Goal: Task Accomplishment & Management: Manage account settings

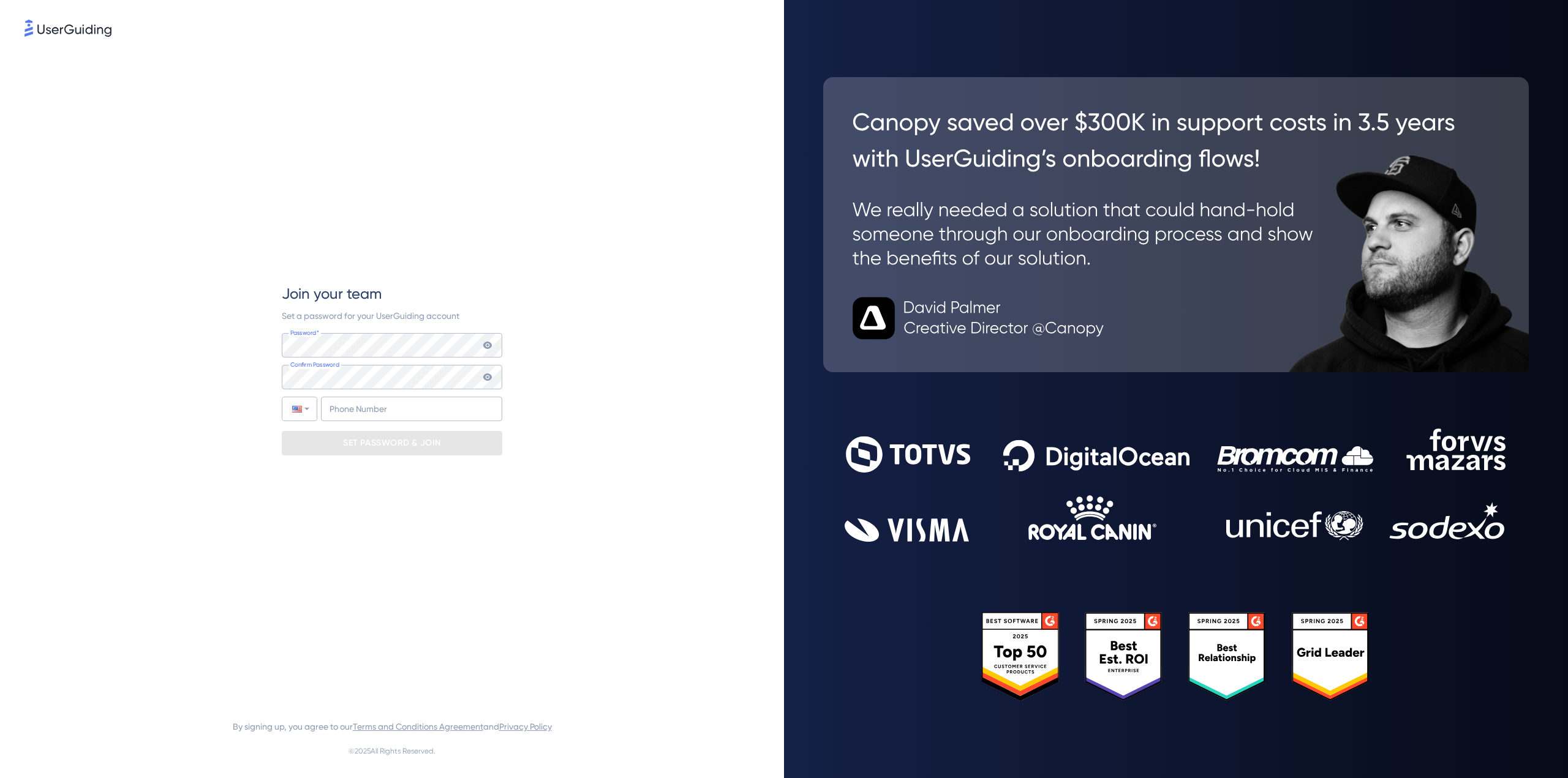
click at [485, 345] on icon at bounding box center [488, 345] width 8 height 7
click at [408, 412] on input "+1" at bounding box center [411, 408] width 181 height 25
type input "[PHONE_NUMBER]"
click at [390, 445] on p "SET PASSWORD & JOIN" at bounding box center [392, 443] width 98 height 20
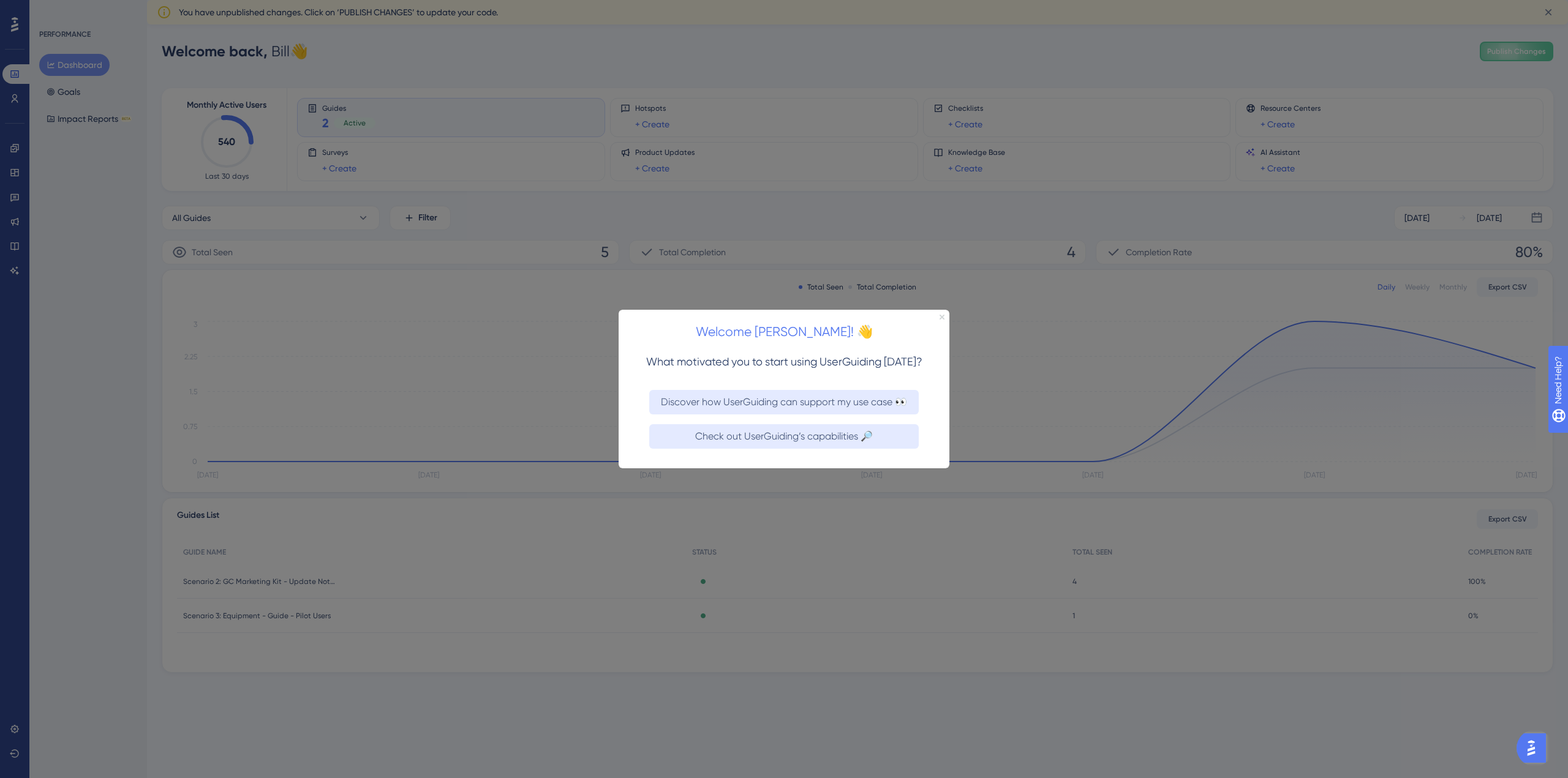
click at [943, 316] on icon "Close Preview" at bounding box center [942, 316] width 5 height 5
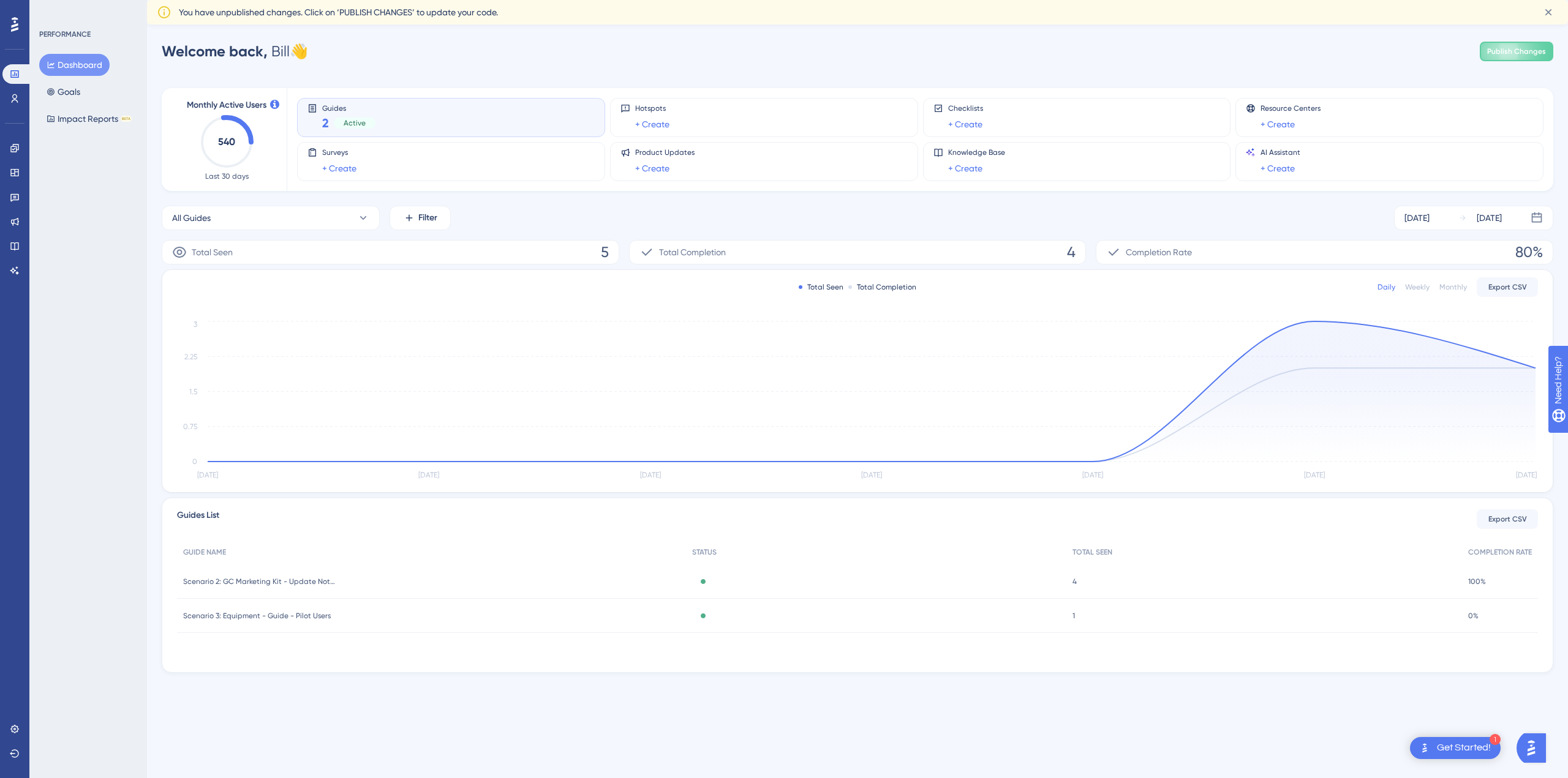
click at [336, 109] on span "Guides" at bounding box center [349, 108] width 53 height 8
click at [344, 120] on span "Active" at bounding box center [354, 123] width 22 height 10
click at [326, 121] on span "2" at bounding box center [326, 123] width 7 height 17
click at [16, 103] on icon at bounding box center [15, 99] width 10 height 10
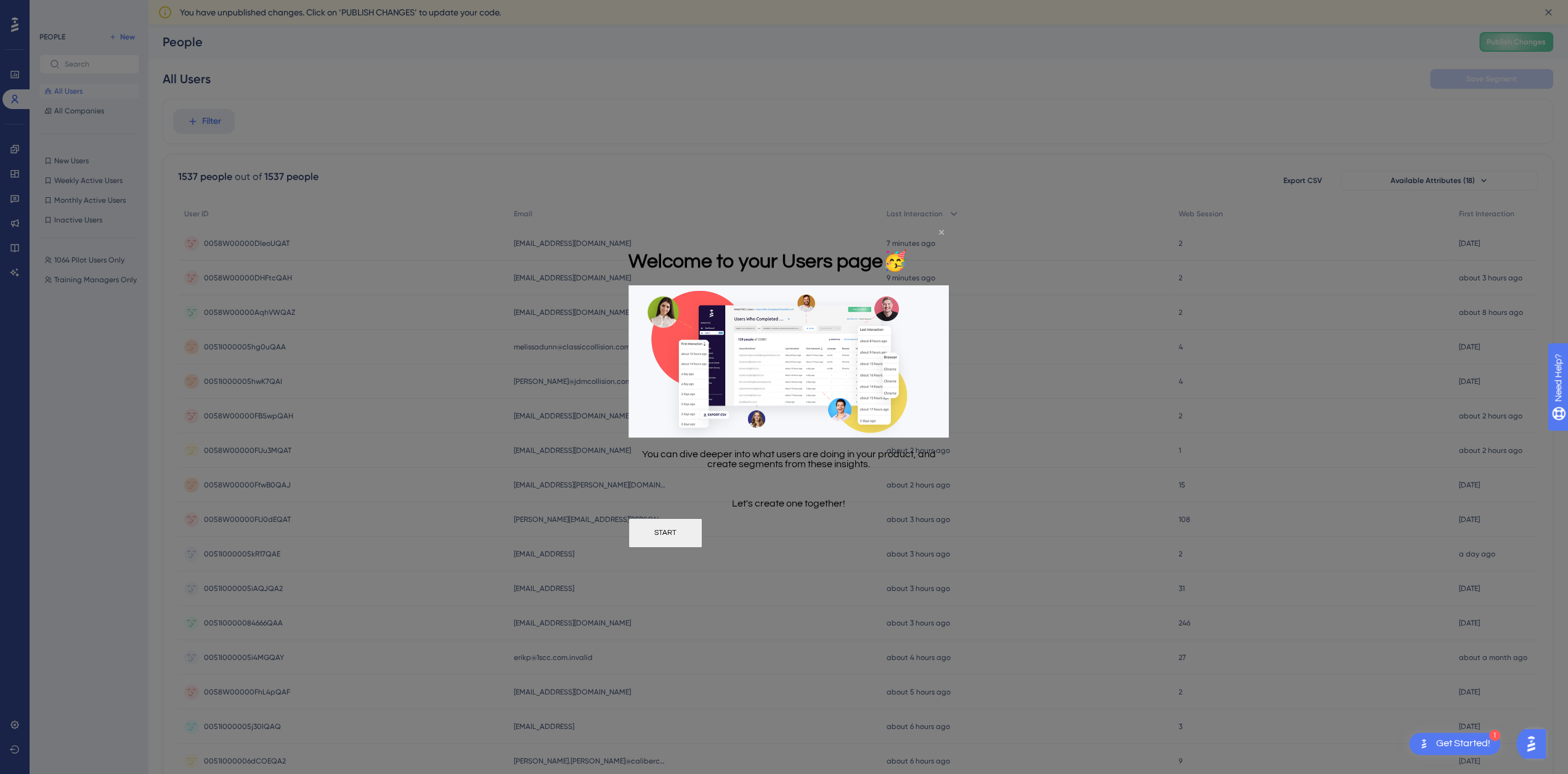
click at [942, 233] on icon "Close Preview" at bounding box center [941, 231] width 5 height 5
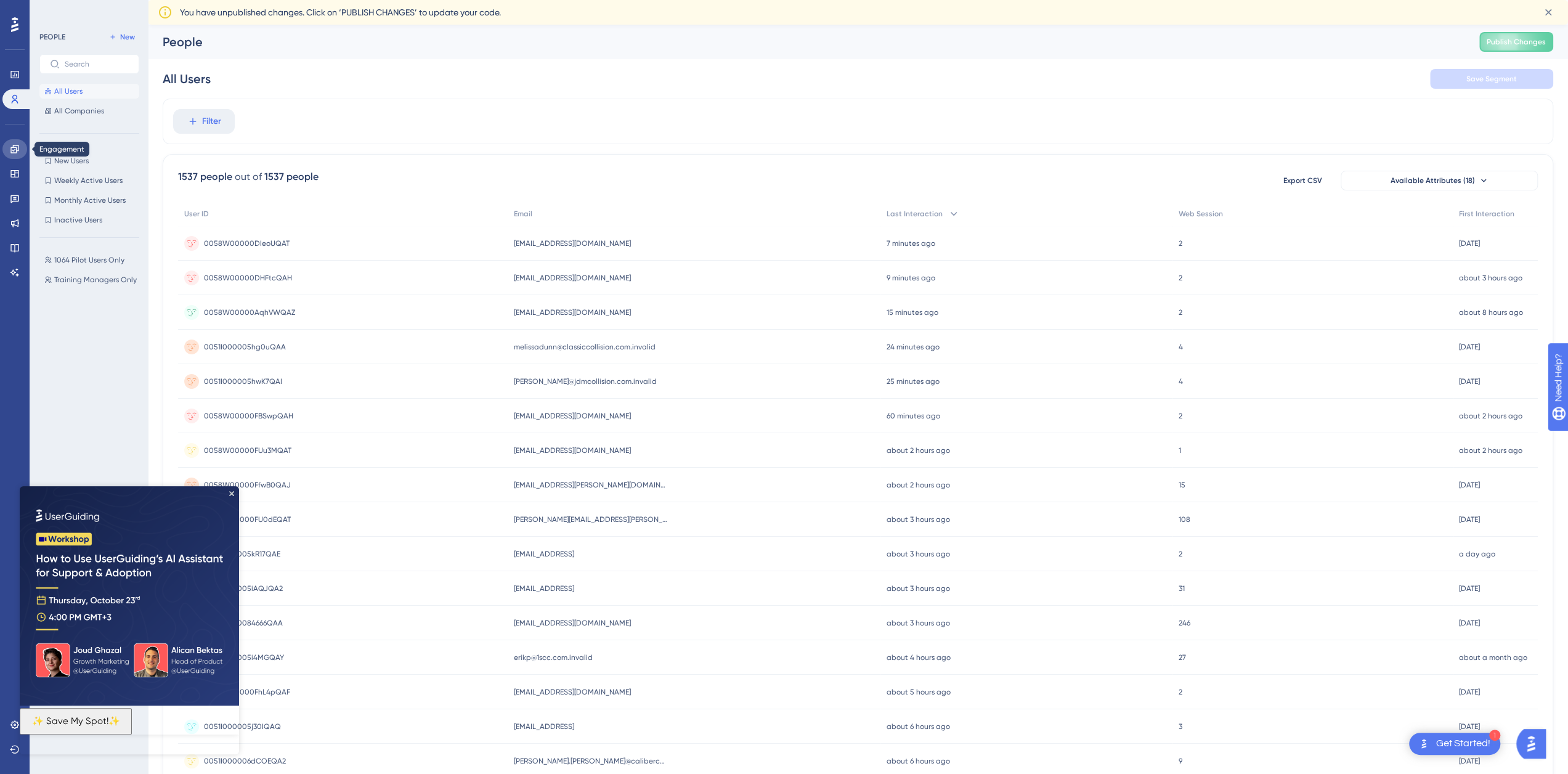
click at [21, 147] on link at bounding box center [14, 149] width 25 height 20
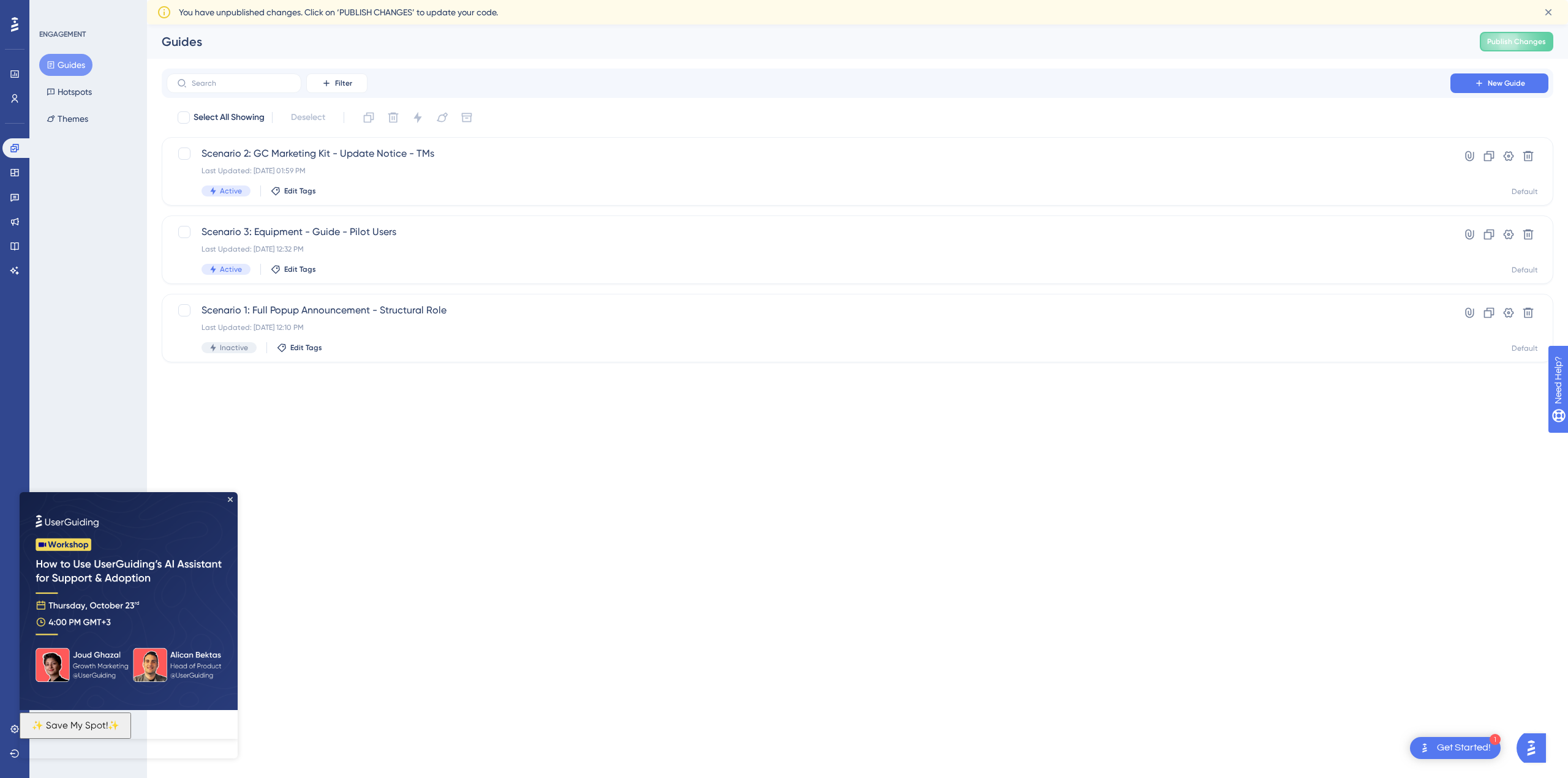
click at [234, 498] on img at bounding box center [128, 601] width 218 height 218
click at [229, 498] on icon "Close Preview" at bounding box center [230, 499] width 5 height 5
